Goal: Use online tool/utility: Utilize a website feature to perform a specific function

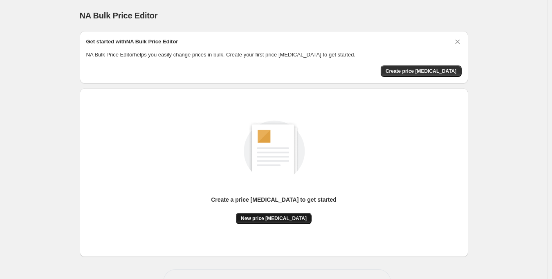
click at [284, 215] on button "New price [MEDICAL_DATA]" at bounding box center [274, 218] width 76 height 11
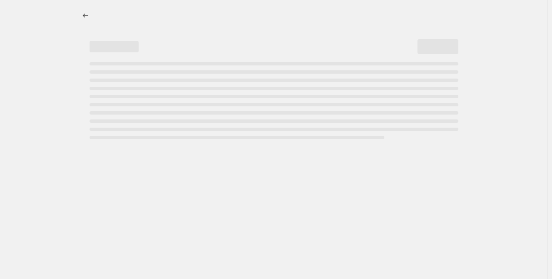
select select "percentage"
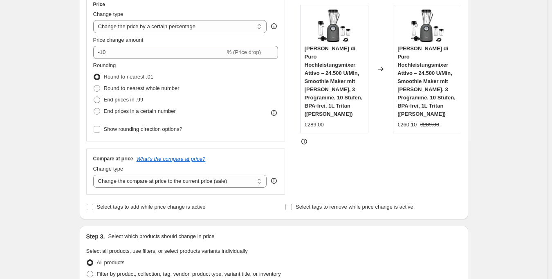
scroll to position [158, 0]
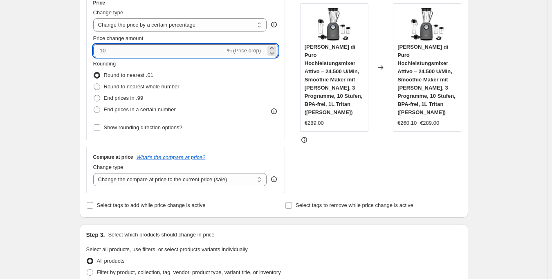
click at [118, 48] on input "-10" at bounding box center [159, 50] width 132 height 13
type input "-1"
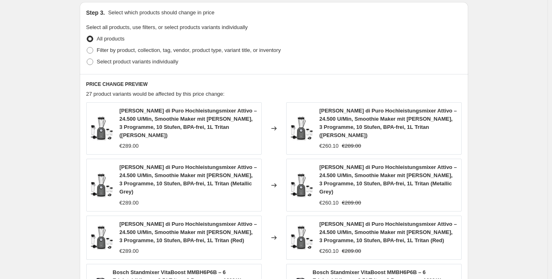
scroll to position [617, 0]
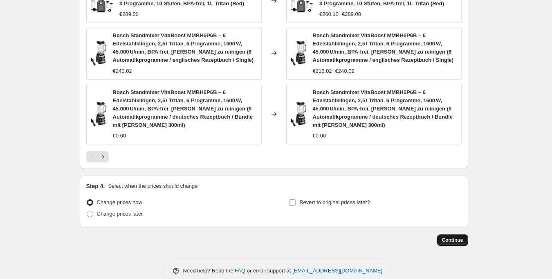
type input "-25"
click at [449, 234] on button "Continue" at bounding box center [452, 239] width 31 height 11
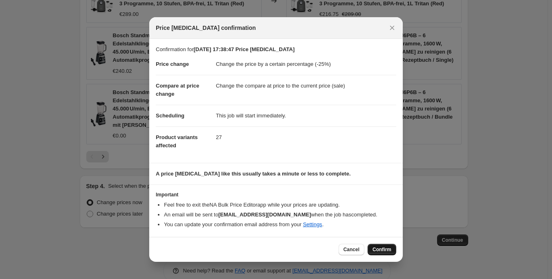
click at [379, 249] on span "Confirm" at bounding box center [381, 249] width 19 height 7
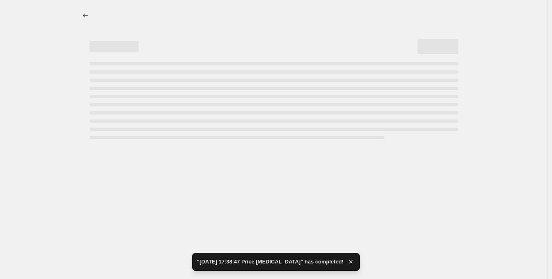
select select "percentage"
